Goal: Information Seeking & Learning: Check status

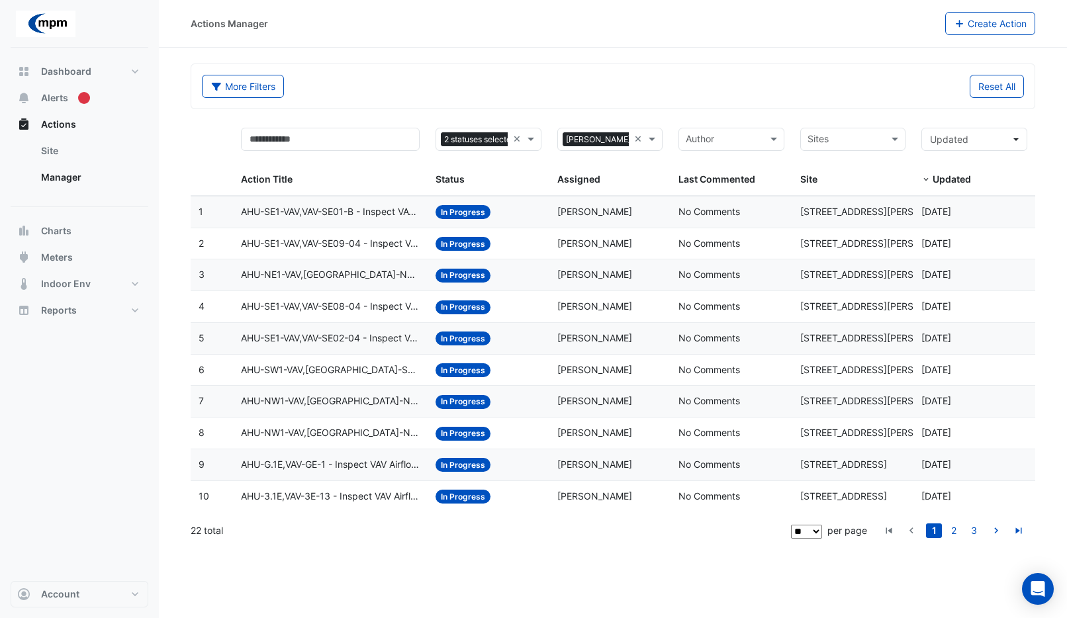
click at [312, 209] on span "AHU-SE1-VAV,VAV-SE01-B - Inspect VAV Airflow Block" at bounding box center [330, 212] width 179 height 15
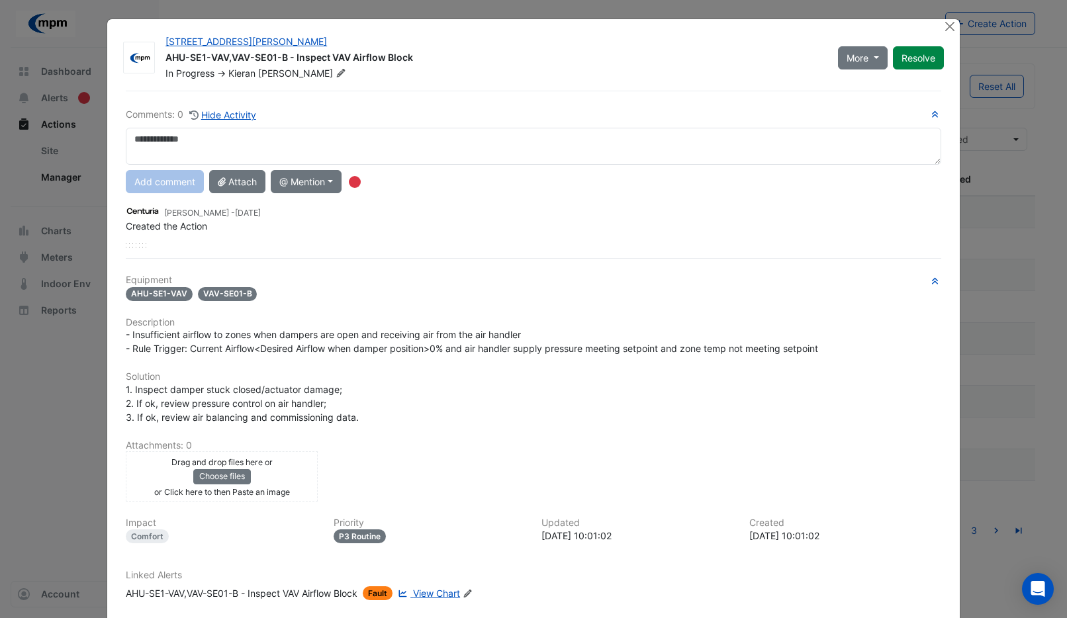
click at [448, 596] on span "View Chart" at bounding box center [436, 593] width 47 height 11
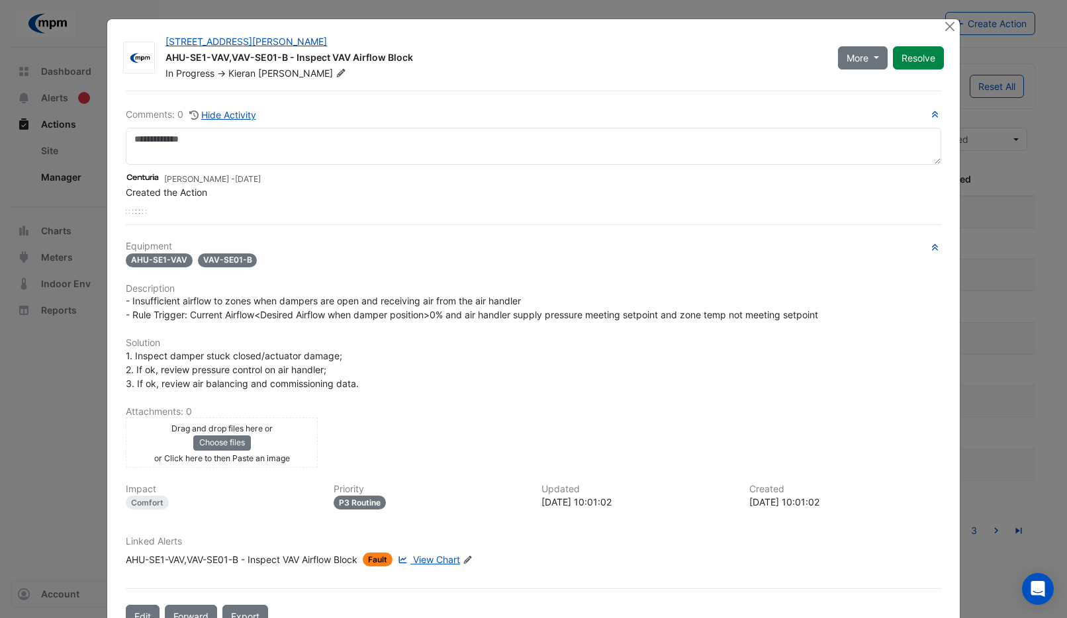
click at [63, 444] on ngb-modal-window "45 Francis Street AHU-SE1-VAV,VAV-SE01-B - Inspect VAV Airflow Block In Progres…" at bounding box center [533, 309] width 1067 height 618
click at [943, 24] on button "Close" at bounding box center [950, 26] width 14 height 14
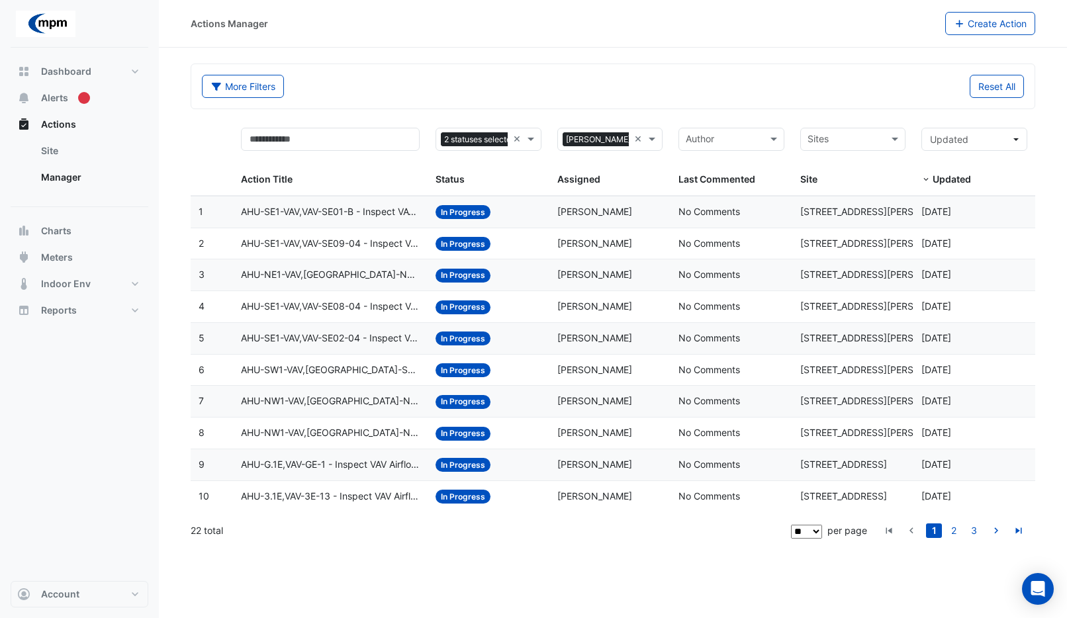
click at [459, 246] on span "In Progress" at bounding box center [463, 244] width 55 height 14
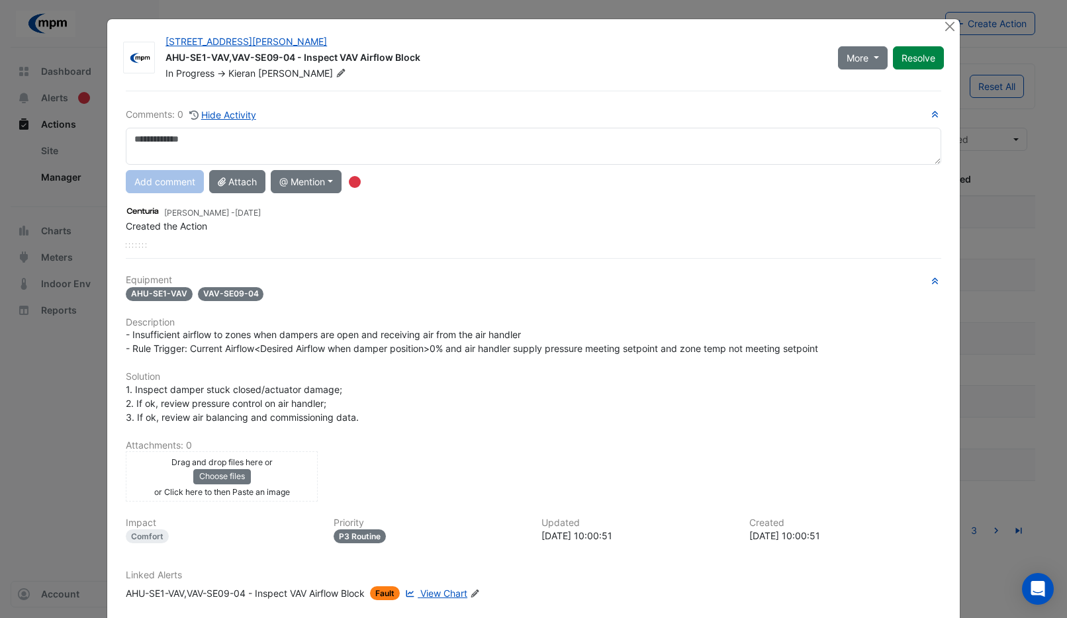
scroll to position [73, 0]
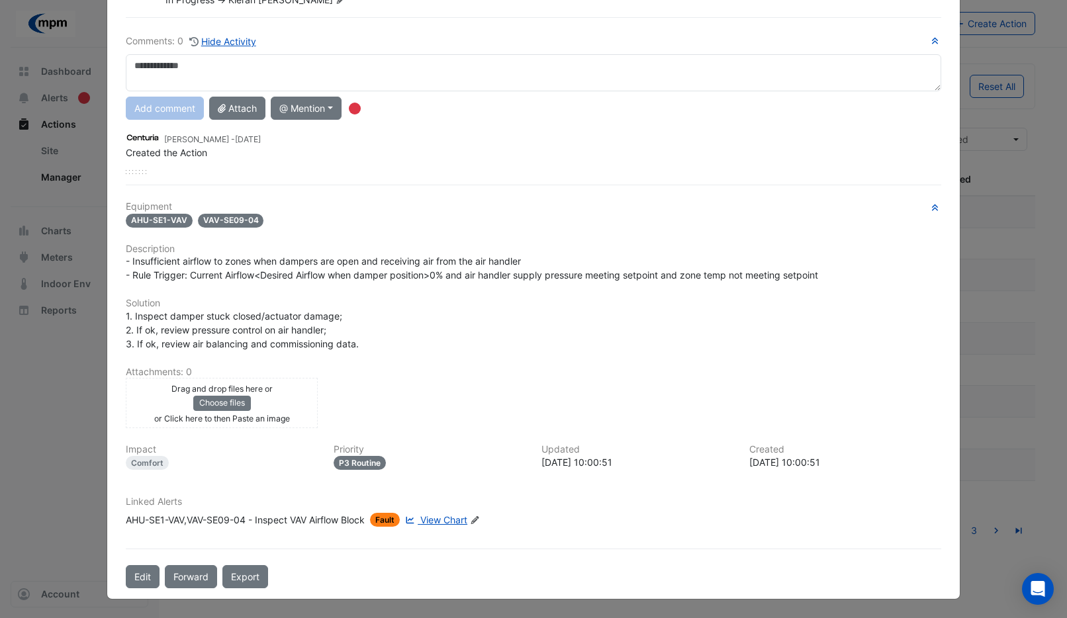
click at [432, 520] on span "View Chart" at bounding box center [443, 519] width 47 height 11
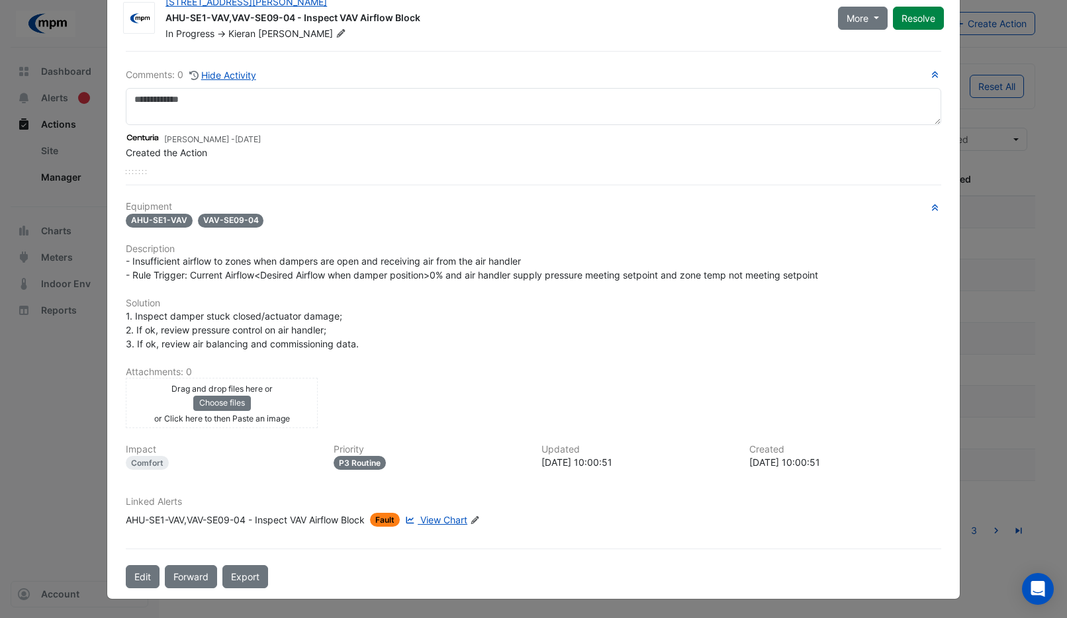
scroll to position [40, 0]
click at [23, 359] on ngb-modal-window "45 Francis Street AHU-SE1-VAV,VAV-SE09-04 - Inspect VAV Airflow Block In Progre…" at bounding box center [533, 309] width 1067 height 618
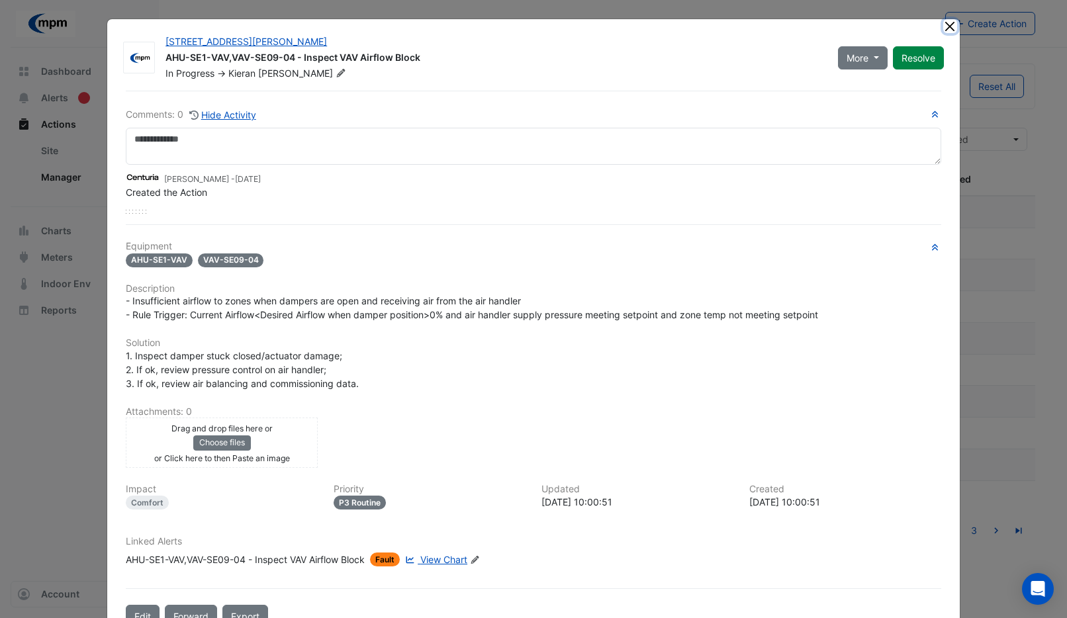
click at [946, 26] on button "Close" at bounding box center [950, 26] width 14 height 14
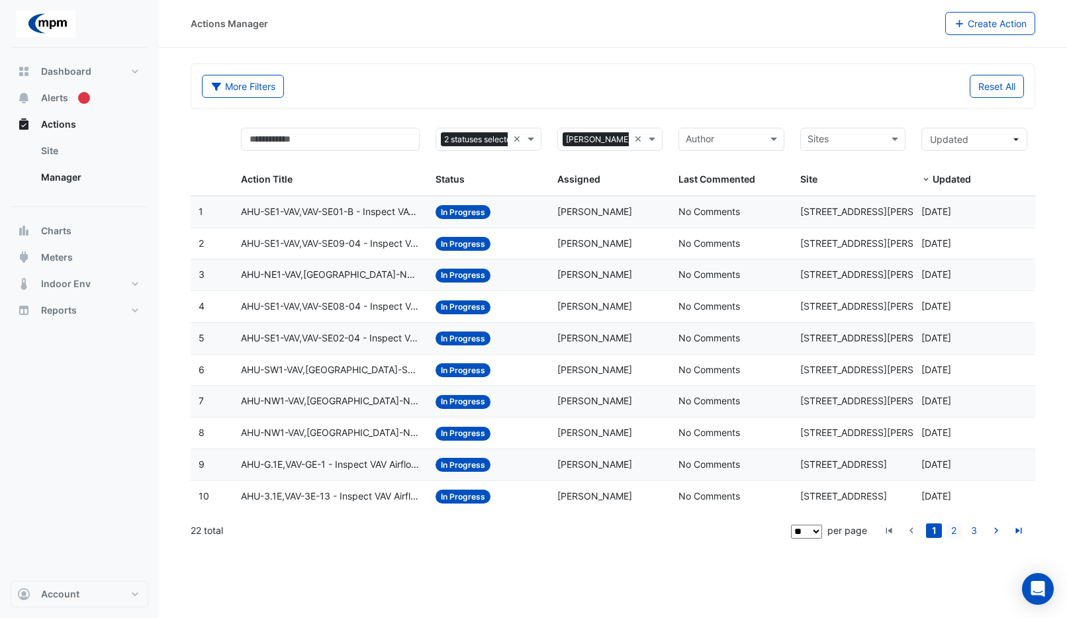
click at [951, 528] on link "2" at bounding box center [954, 531] width 16 height 15
click at [975, 528] on link "3" at bounding box center [974, 531] width 16 height 15
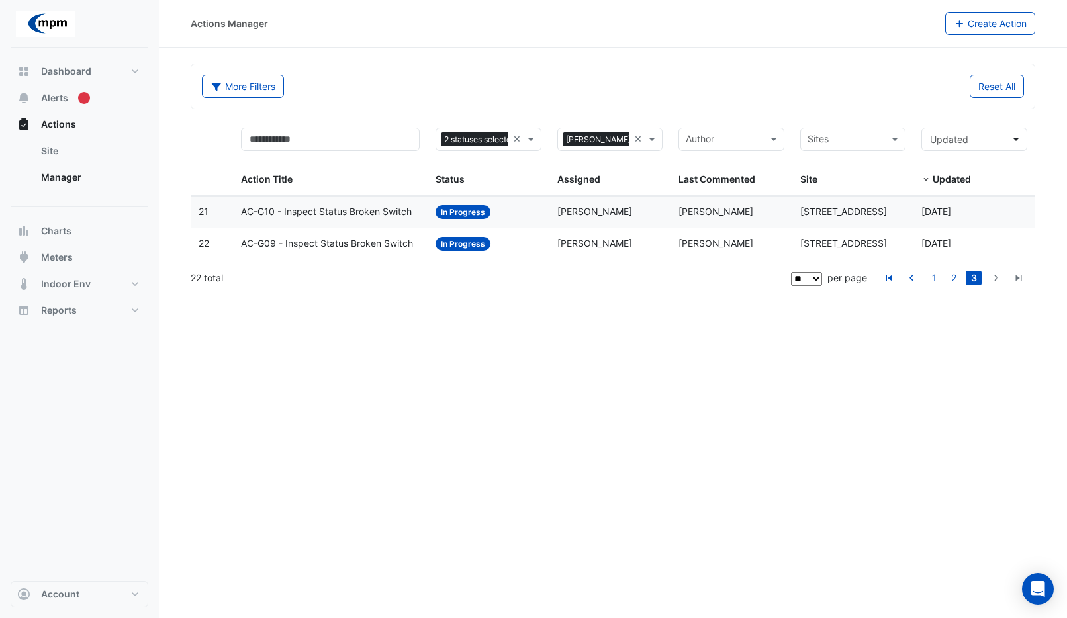
click at [338, 212] on span "AC-G10 - Inspect Status Broken Switch" at bounding box center [326, 212] width 171 height 15
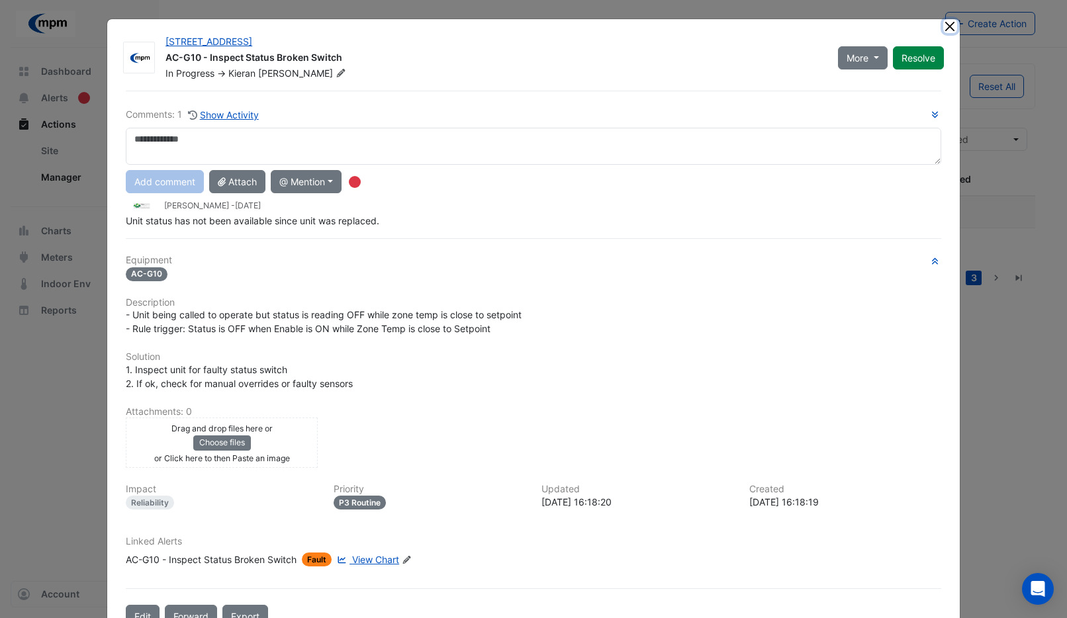
click at [944, 26] on button "Close" at bounding box center [950, 26] width 14 height 14
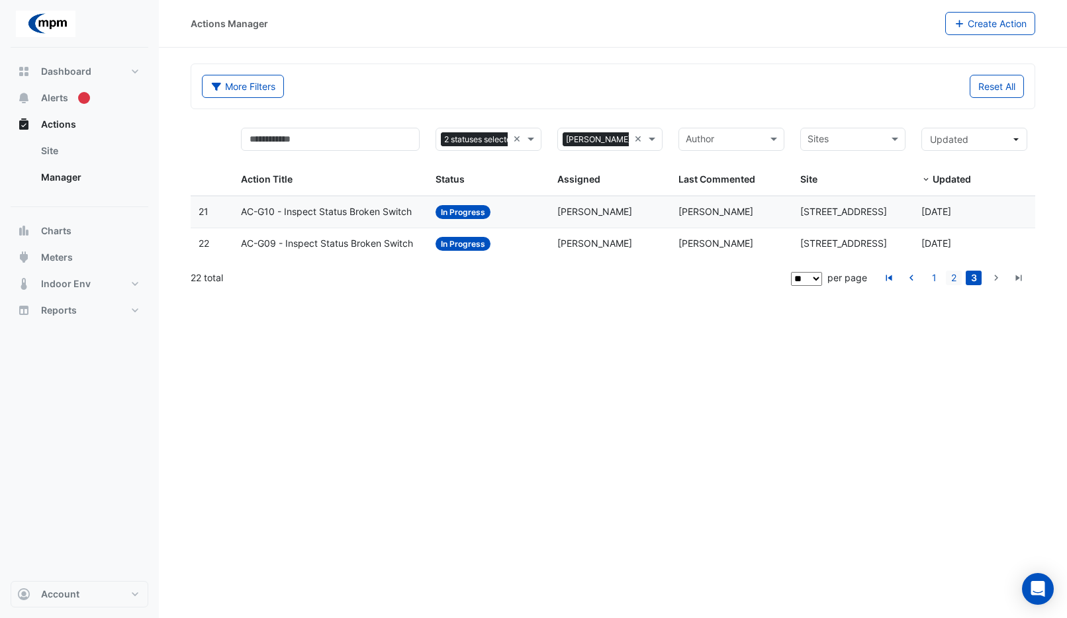
click at [950, 277] on link "2" at bounding box center [954, 278] width 16 height 15
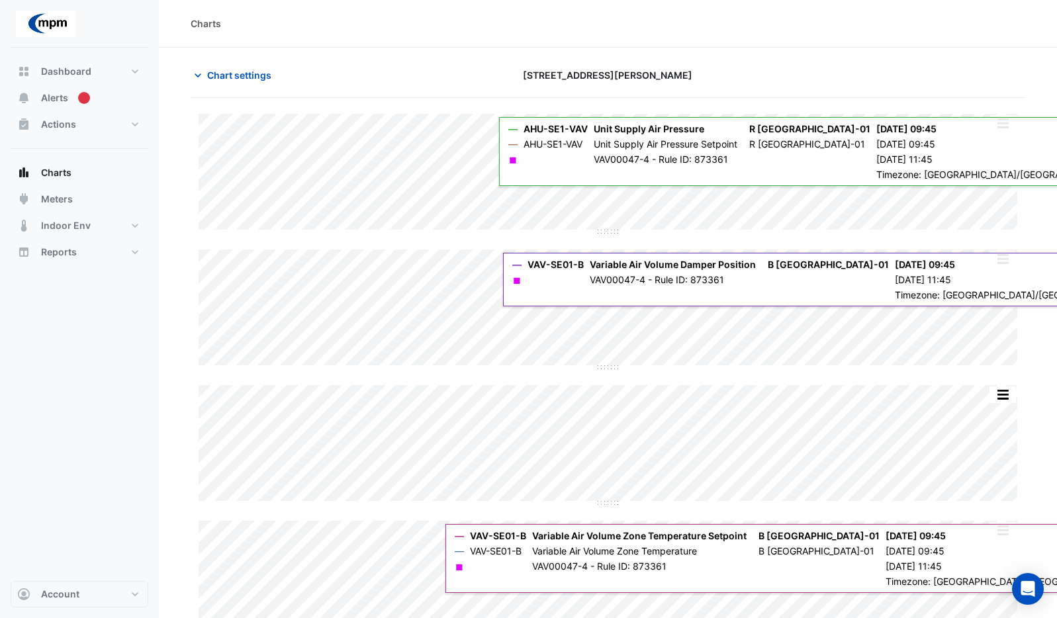
scroll to position [143, 0]
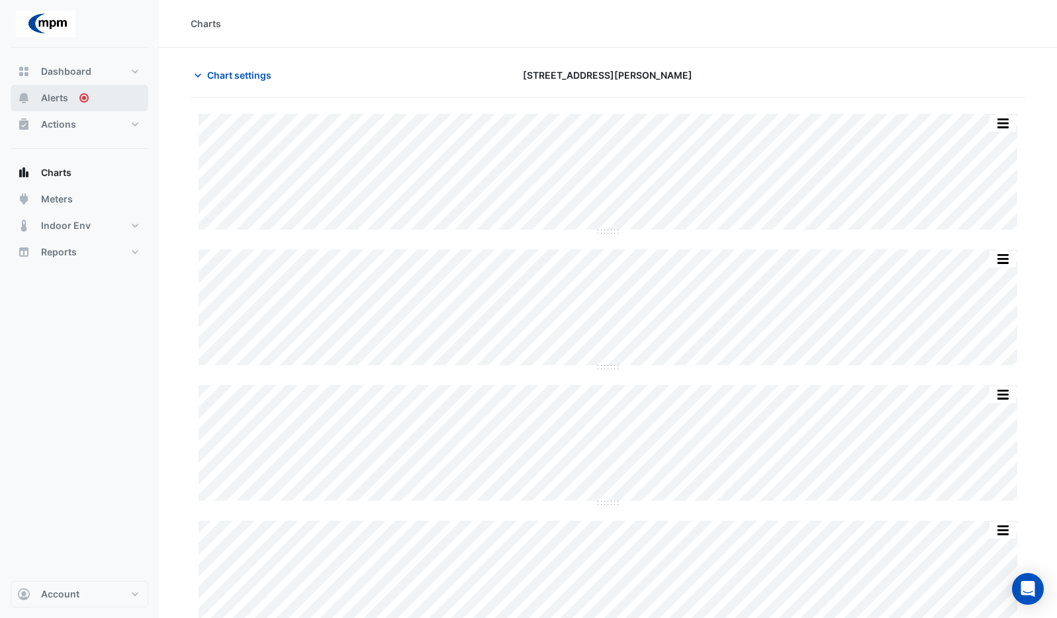
click at [66, 97] on span "Alerts" at bounding box center [54, 97] width 27 height 13
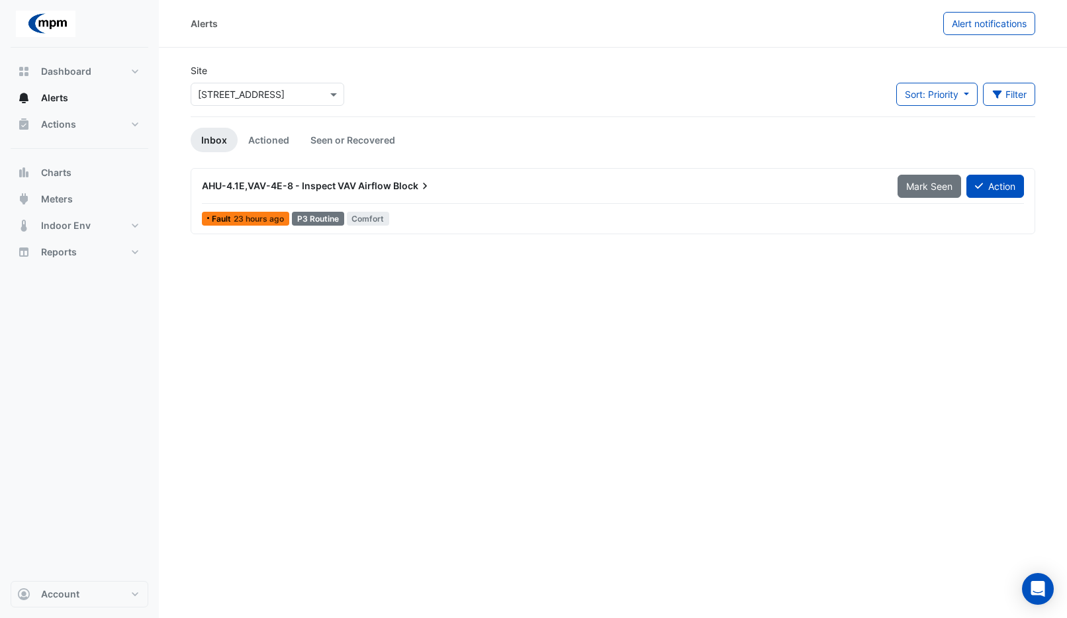
click at [244, 217] on span "23 hours ago" at bounding box center [259, 219] width 50 height 10
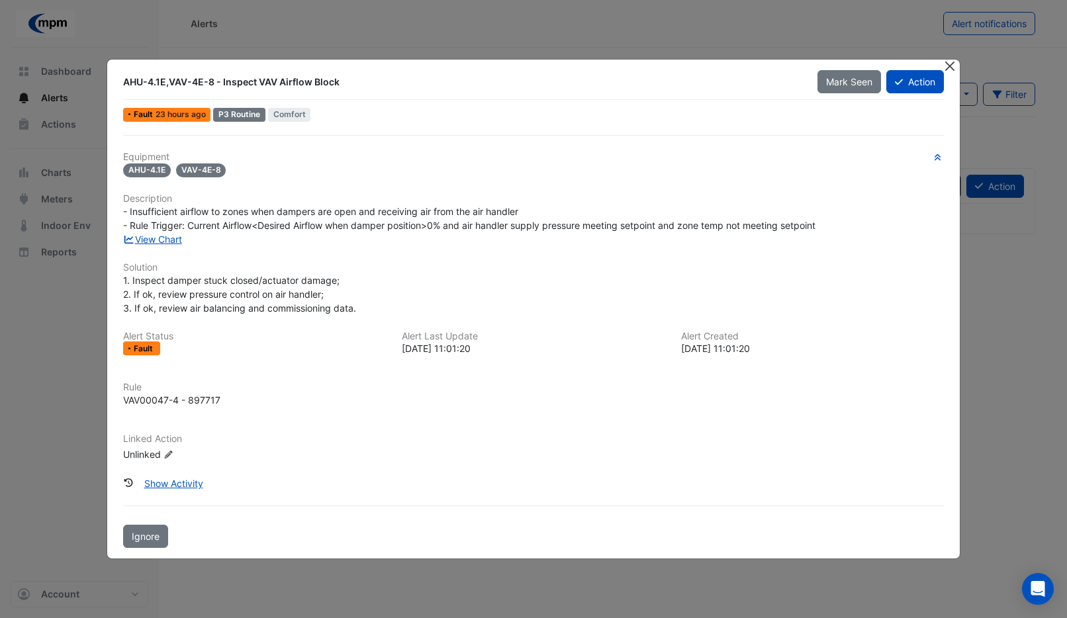
click at [950, 69] on button "Close" at bounding box center [950, 67] width 14 height 14
